Goal: Obtain resource: Download file/media

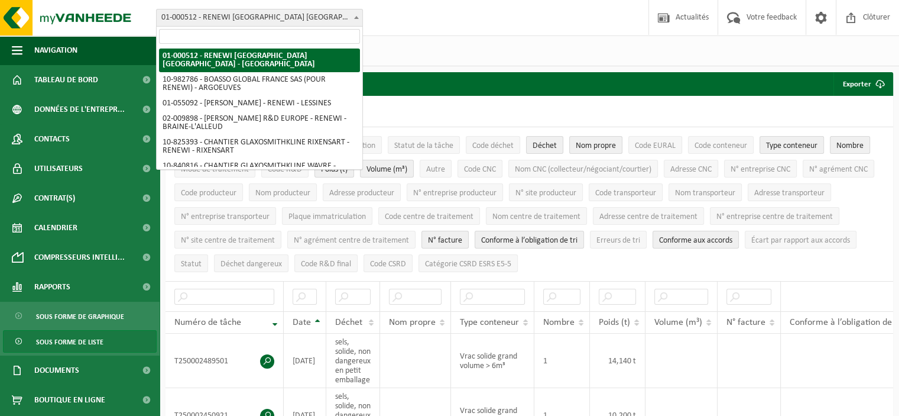
click at [306, 19] on span "01-000512 - RENEWI [GEOGRAPHIC_DATA] [GEOGRAPHIC_DATA] - [GEOGRAPHIC_DATA]" at bounding box center [260, 17] width 206 height 17
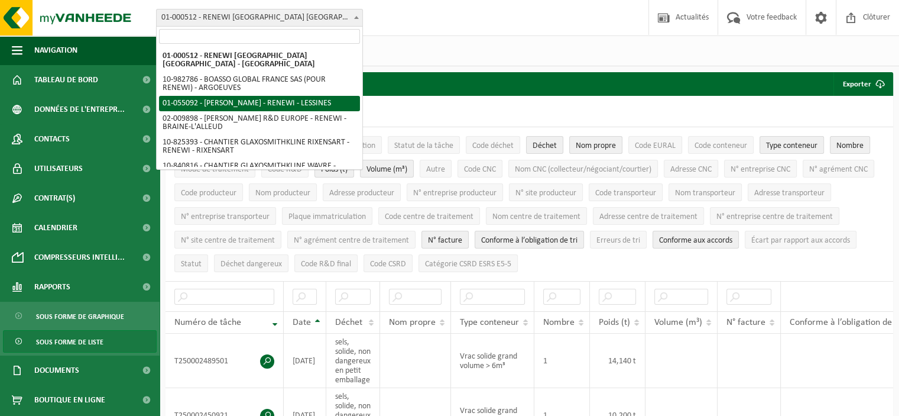
select select "8857"
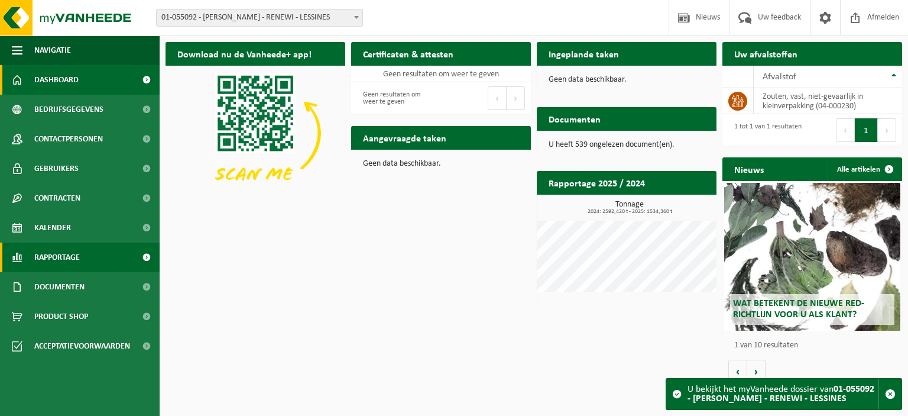
click at [86, 254] on link "Rapportage" at bounding box center [80, 257] width 160 height 30
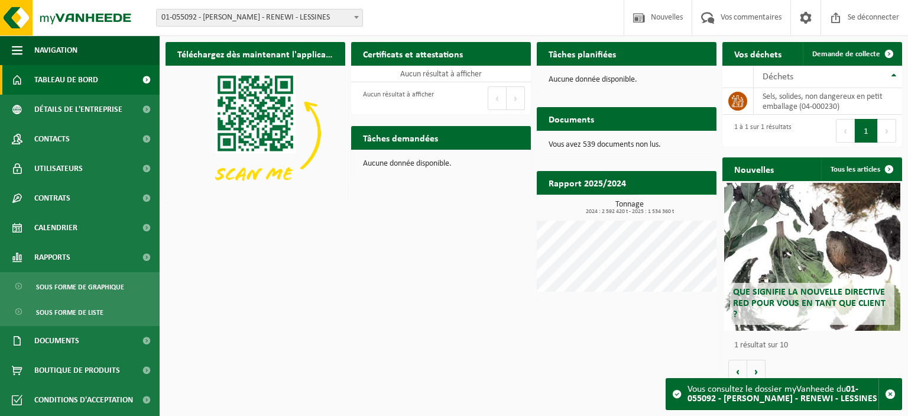
click at [686, 202] on font "Voir le rapport" at bounding box center [670, 206] width 47 height 8
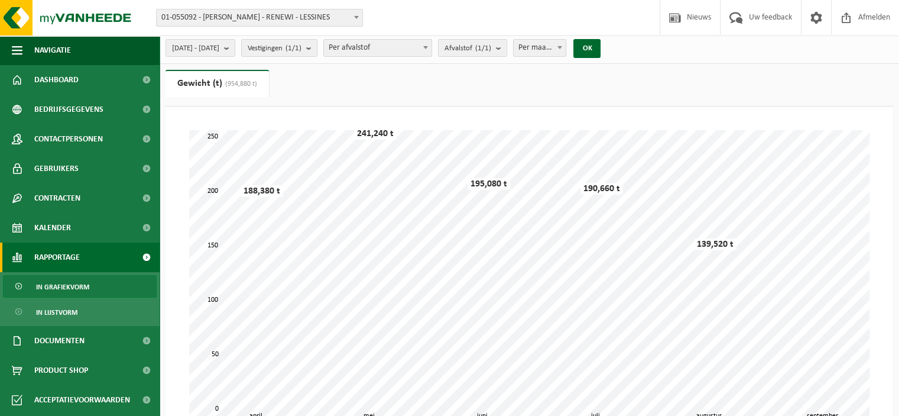
scroll to position [3, 0]
click at [92, 287] on link "In grafiekvorm" at bounding box center [80, 286] width 154 height 22
click at [84, 287] on span "In grafiekvorm" at bounding box center [62, 287] width 53 height 22
click at [79, 256] on span "Rapportage" at bounding box center [57, 257] width 46 height 30
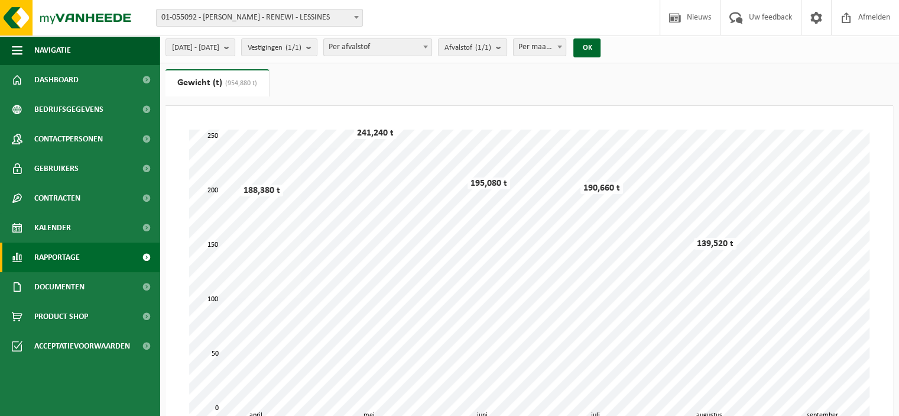
click at [79, 256] on span "Rapportage" at bounding box center [57, 257] width 46 height 30
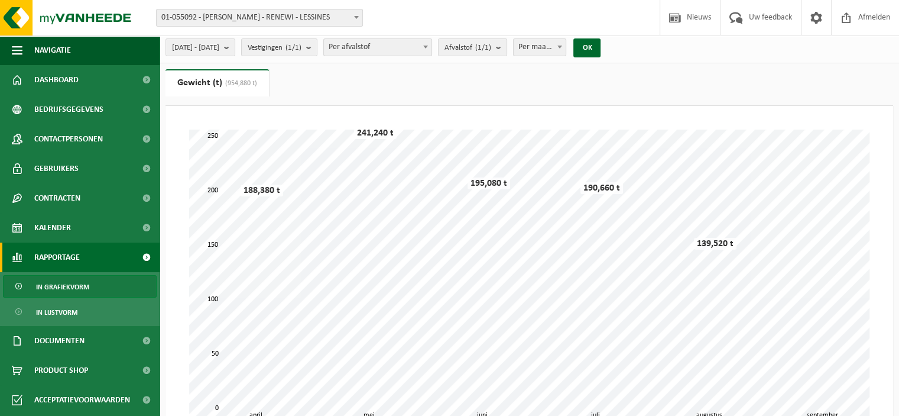
click at [66, 283] on span "In grafiekvorm" at bounding box center [62, 287] width 53 height 22
click at [54, 310] on span "In lijstvorm" at bounding box center [56, 312] width 41 height 22
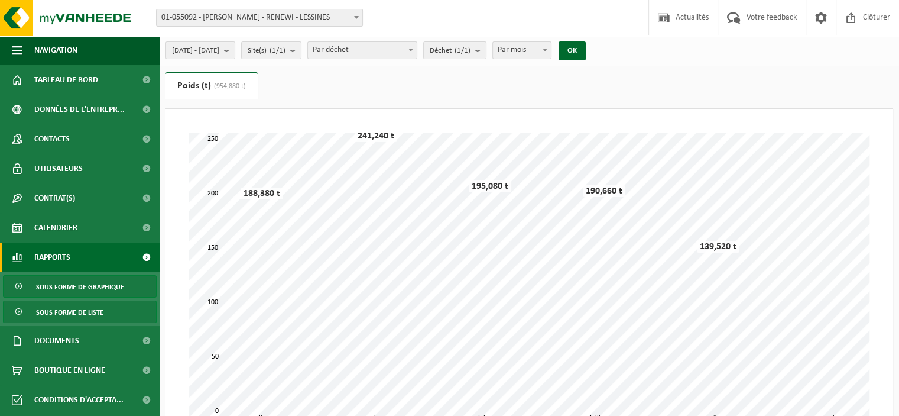
click at [86, 308] on span "Sous forme de liste" at bounding box center [69, 312] width 67 height 22
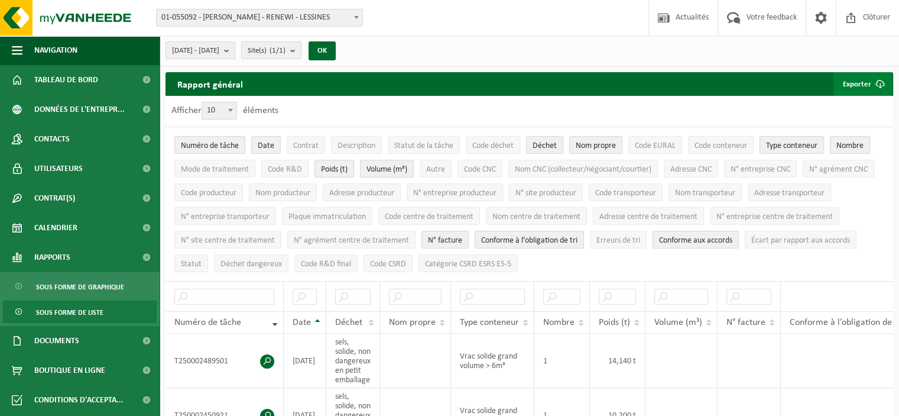
click at [869, 87] on span "submit" at bounding box center [881, 84] width 24 height 24
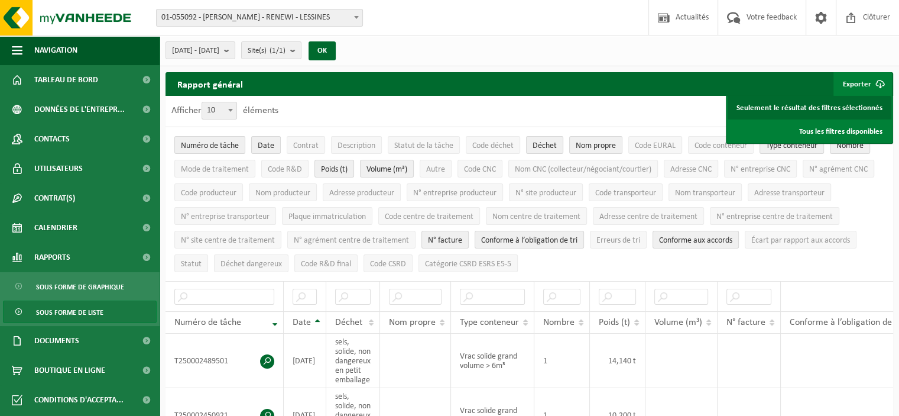
click at [841, 112] on link "Seulement le résultat des filtres sélectionnés" at bounding box center [810, 108] width 164 height 24
